Goal: Information Seeking & Learning: Find specific fact

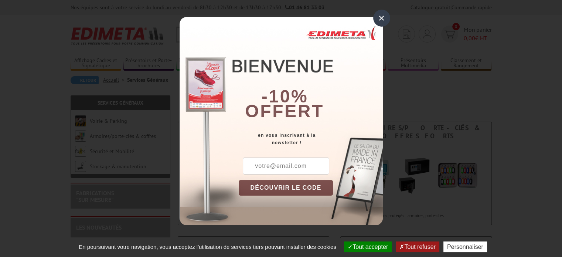
click at [377, 17] on div "×" at bounding box center [381, 18] width 17 height 17
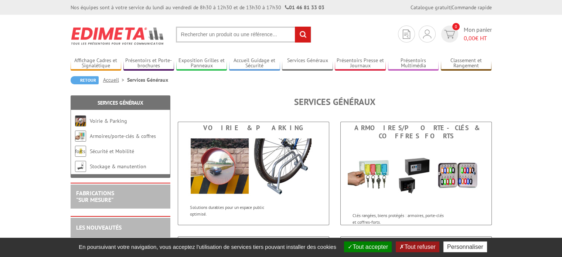
click at [197, 38] on input "text" at bounding box center [243, 35] width 135 height 16
type input "ETIQUETTE X2"
click at [295, 27] on input "rechercher" at bounding box center [303, 35] width 16 height 16
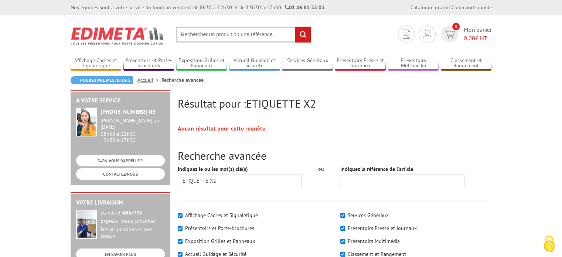
click at [182, 38] on input "text" at bounding box center [243, 35] width 135 height 16
type input "PLANCHE ETIQUTTTE"
click at [295, 27] on input "rechercher" at bounding box center [303, 35] width 16 height 16
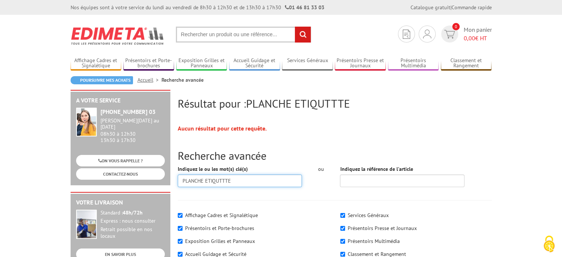
click at [224, 179] on input "PLANCHE ETIQUTTTE" at bounding box center [240, 180] width 125 height 13
type input "PLANCHE ETIQUETTE"
click at [319, 189] on div "Indiquez le ou les mot(s) clé(s) PLANCHE ETIQUETTE ou Indiquez la référence de …" at bounding box center [334, 178] width 325 height 27
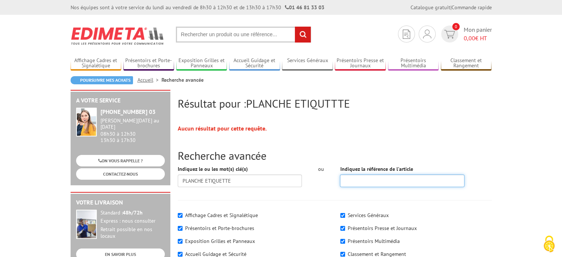
click at [347, 179] on input "Indiquez la référence de l'article" at bounding box center [402, 180] width 125 height 13
type input "143355"
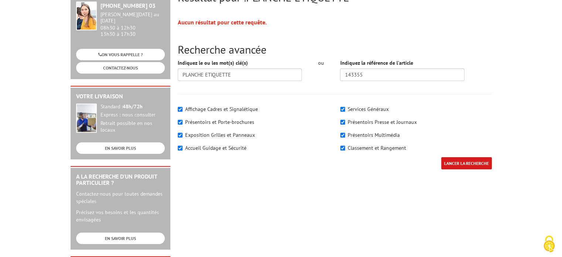
scroll to position [111, 0]
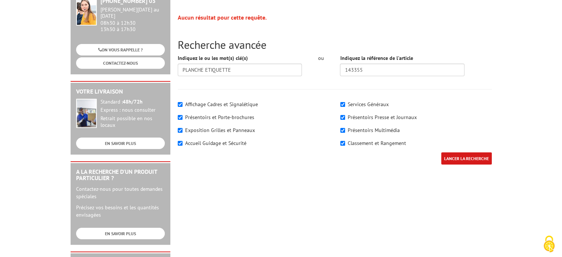
click at [461, 158] on input "LANCER LA RECHERCHE" at bounding box center [466, 158] width 51 height 12
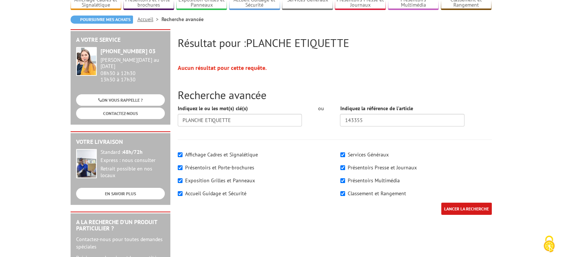
scroll to position [74, 0]
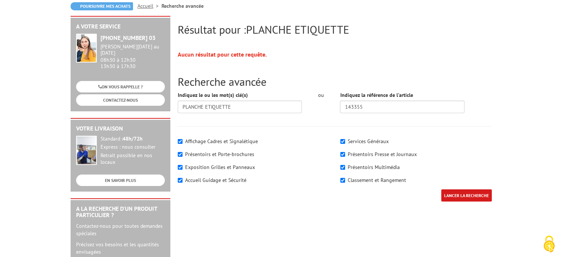
click at [459, 192] on input "LANCER LA RECHERCHE" at bounding box center [466, 195] width 51 height 12
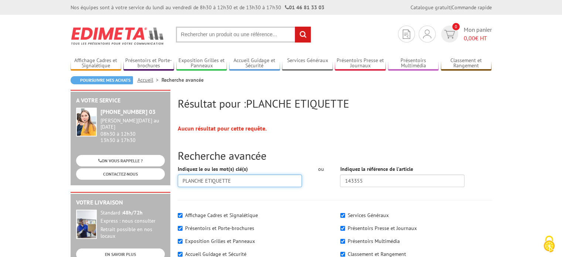
drag, startPoint x: 240, startPoint y: 180, endPoint x: 177, endPoint y: 179, distance: 62.5
click at [178, 179] on input "PLANCHE ETIQUETTE" at bounding box center [240, 180] width 125 height 13
type input "MULTIPURPOSE"
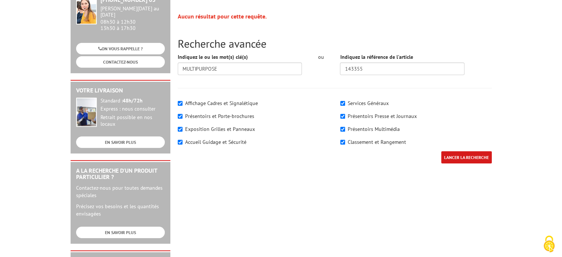
scroll to position [130, 0]
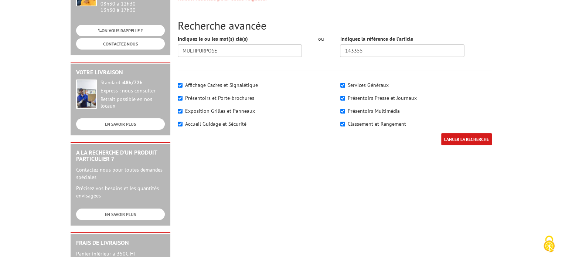
click at [470, 138] on input "LANCER LA RECHERCHE" at bounding box center [466, 139] width 51 height 12
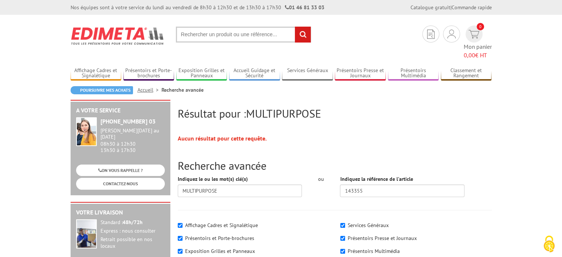
click at [254, 37] on input "text" at bounding box center [243, 35] width 135 height 16
click at [243, 37] on input "text" at bounding box center [243, 35] width 135 height 16
click at [235, 35] on input "text" at bounding box center [243, 35] width 135 height 16
click at [303, 33] on input "rechercher" at bounding box center [303, 35] width 16 height 16
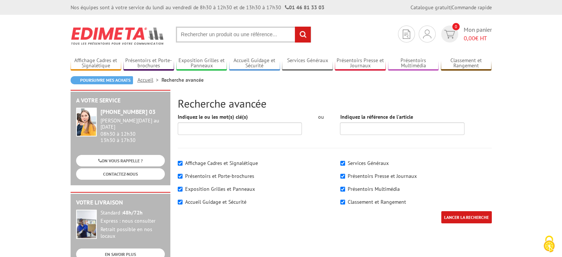
click at [261, 36] on input "text" at bounding box center [243, 35] width 135 height 16
click at [215, 35] on input "text" at bounding box center [243, 35] width 135 height 16
type input "MULTIPURPOSE"
click at [295, 27] on input "rechercher" at bounding box center [303, 35] width 16 height 16
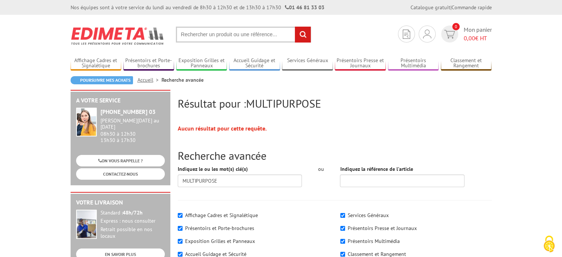
scroll to position [37, 0]
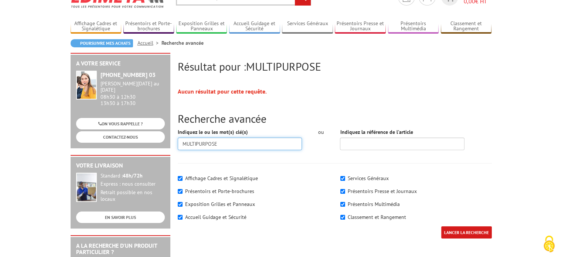
drag, startPoint x: 242, startPoint y: 146, endPoint x: 169, endPoint y: 142, distance: 73.7
click at [169, 142] on div "Résultat pour : MULTIPURPOSE Aucun résultat pour cette requête. Recherche avanc…" at bounding box center [281, 250] width 429 height 394
type input "ETIQUETTE A4"
click at [441, 226] on input "LANCER LA RECHERCHE" at bounding box center [466, 232] width 51 height 12
